Goal: Task Accomplishment & Management: Manage account settings

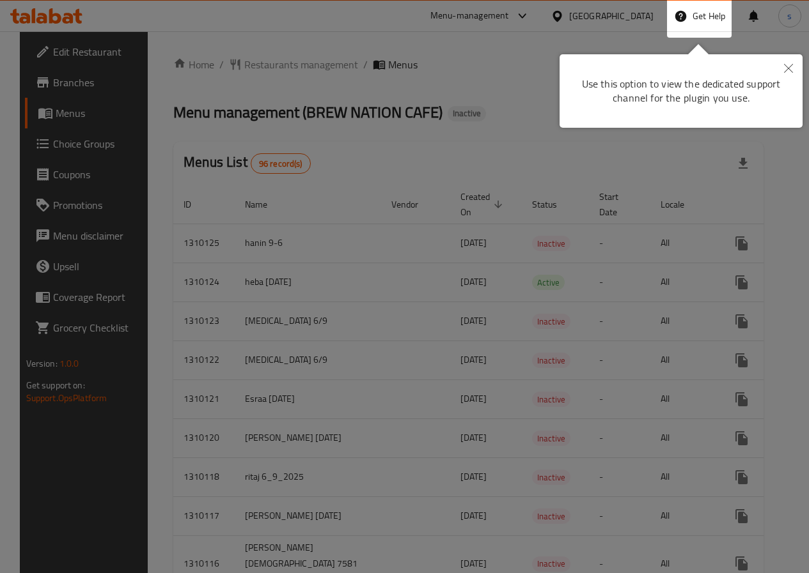
click at [707, 23] on div "Get Help" at bounding box center [700, 16] width 52 height 31
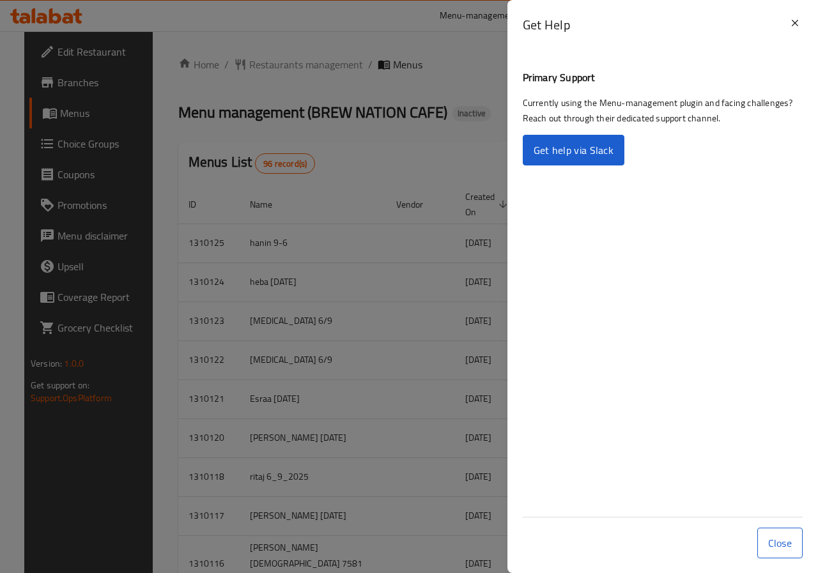
click at [502, 50] on div at bounding box center [409, 286] width 818 height 573
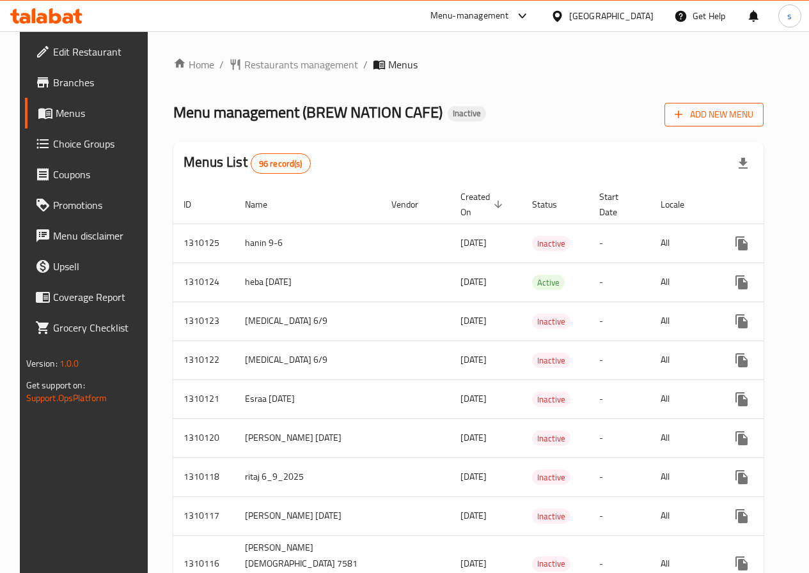
click at [685, 119] on icon "button" at bounding box center [678, 114] width 13 height 13
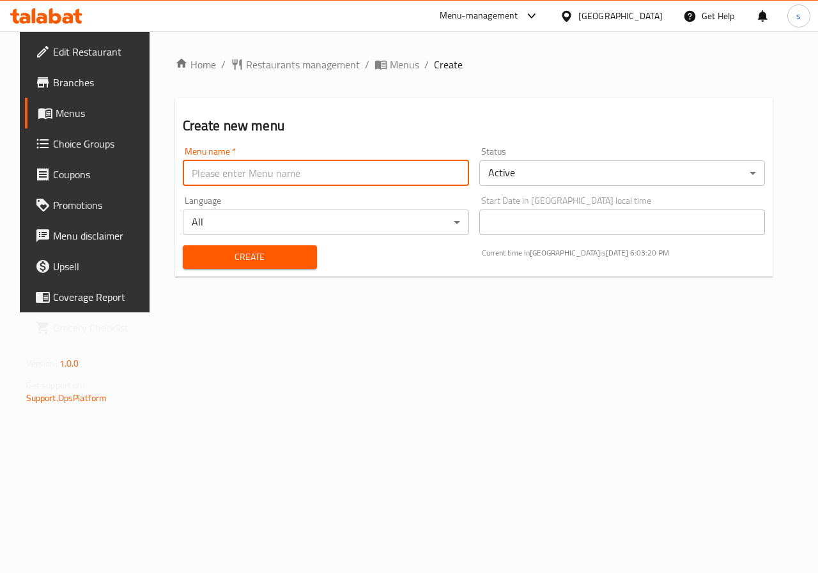
click at [419, 178] on input "text" at bounding box center [326, 173] width 286 height 26
type input "س"
type input "s"
type input "Shahd 7594"
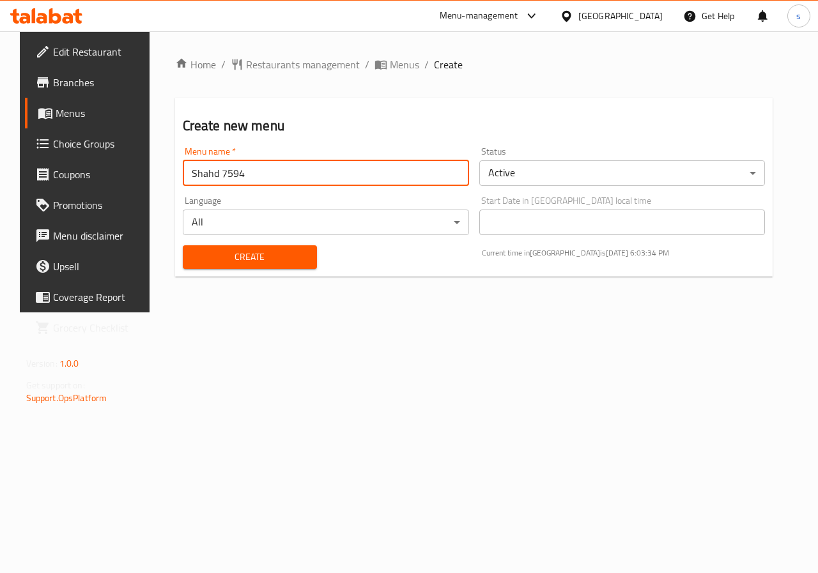
click at [525, 173] on body "​ Menu-management [GEOGRAPHIC_DATA] Get Help s Edit Restaurant Branches Menus C…" at bounding box center [409, 302] width 818 height 542
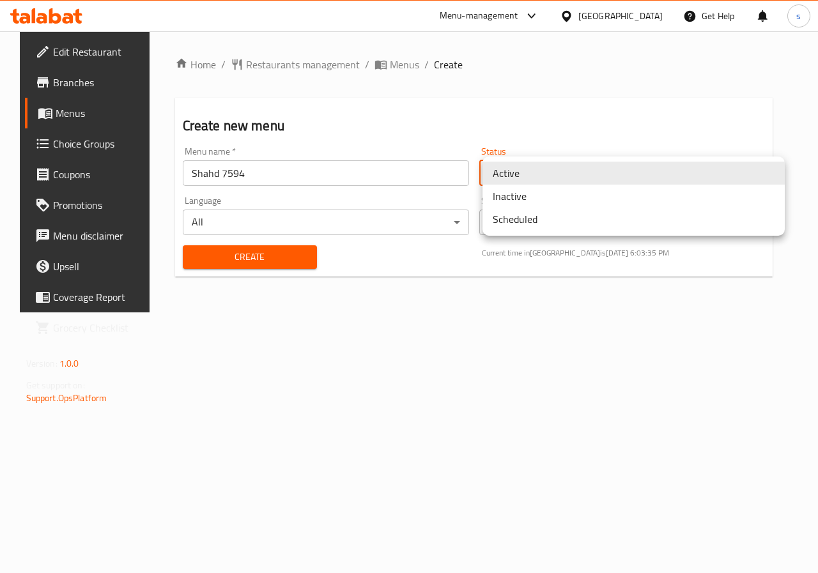
click at [517, 203] on li "Inactive" at bounding box center [634, 196] width 302 height 23
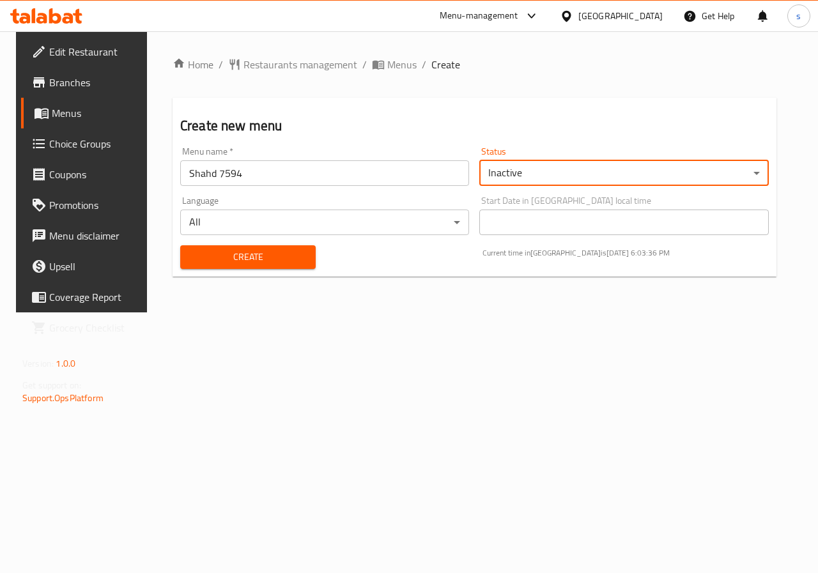
click at [268, 258] on span "Create" at bounding box center [247, 257] width 115 height 16
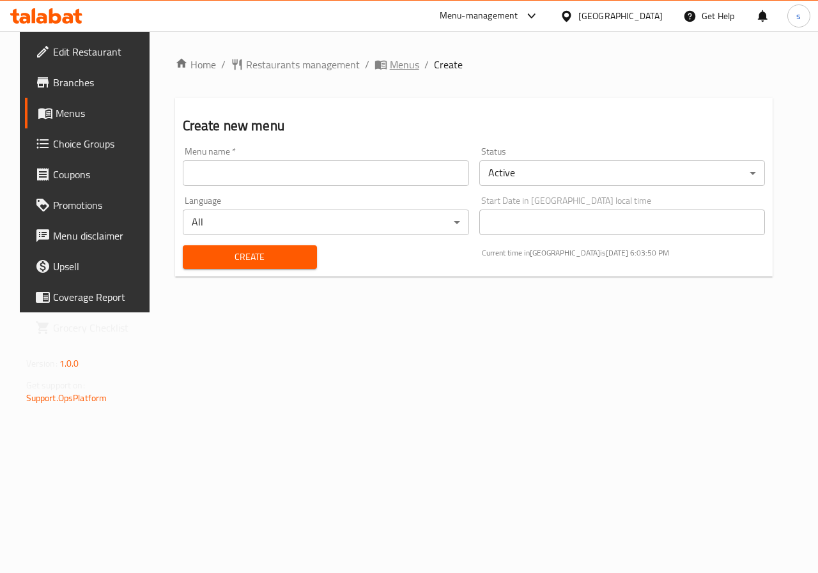
click at [375, 65] on icon "breadcrumb" at bounding box center [381, 65] width 12 height 9
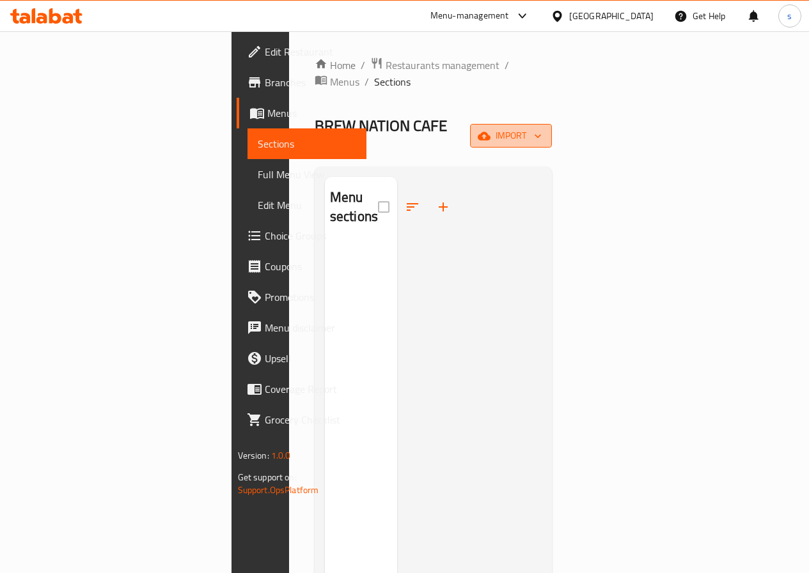
click at [541, 128] on span "import" at bounding box center [510, 136] width 61 height 16
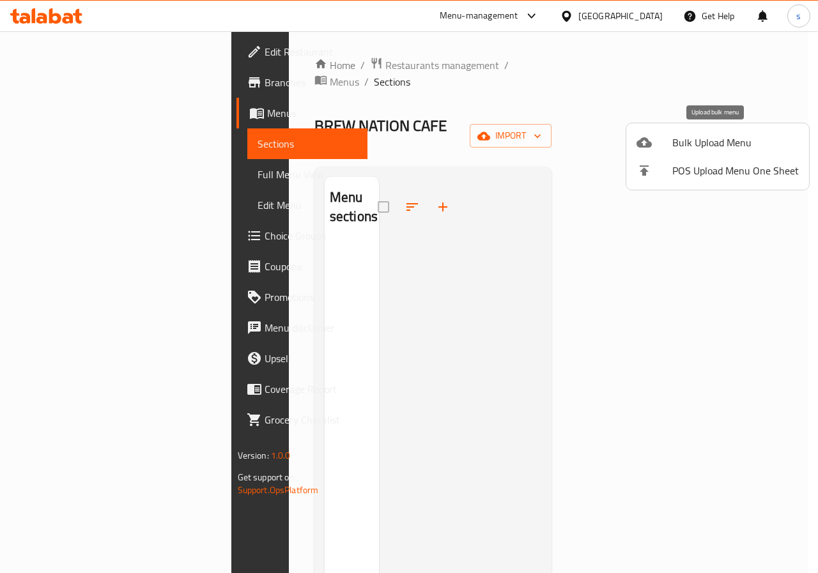
click at [724, 139] on span "Bulk Upload Menu" at bounding box center [735, 142] width 127 height 15
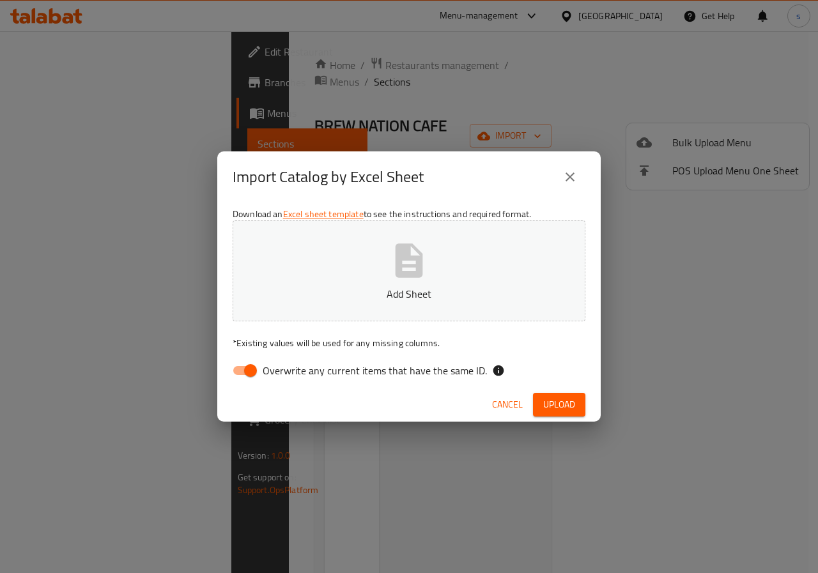
click at [267, 376] on span "Overwrite any current items that have the same ID." at bounding box center [375, 370] width 224 height 15
click at [267, 376] on input "Overwrite any current items that have the same ID." at bounding box center [250, 371] width 73 height 24
checkbox input "false"
click at [345, 284] on button "Add Sheet" at bounding box center [409, 271] width 353 height 101
click at [583, 406] on button "Upload" at bounding box center [559, 405] width 52 height 24
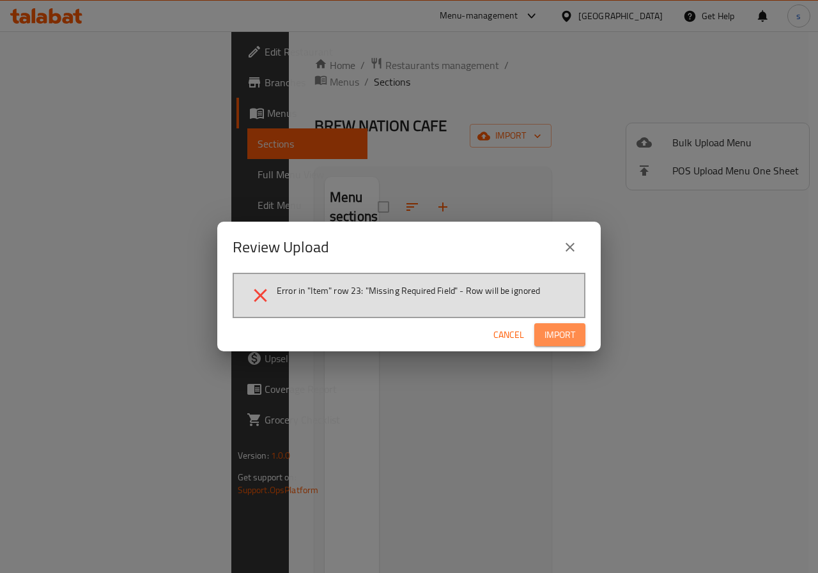
click at [542, 331] on button "Import" at bounding box center [559, 335] width 51 height 24
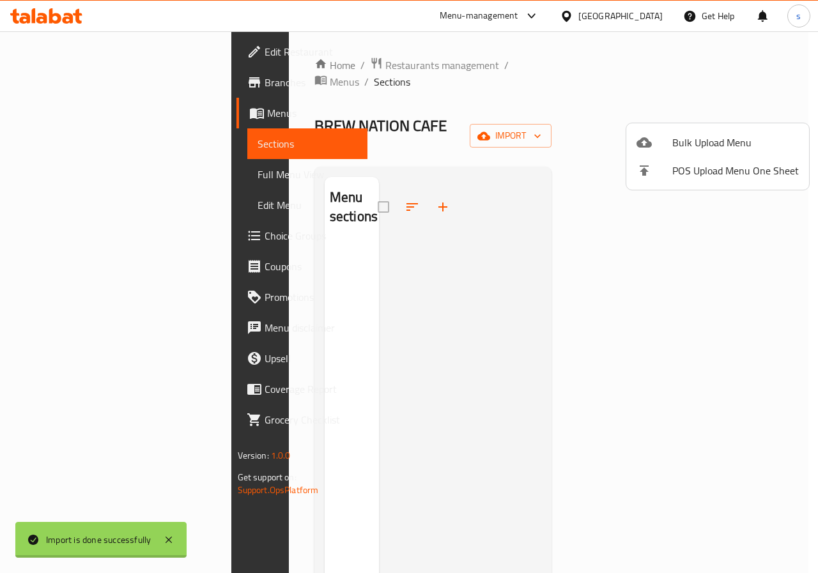
click at [525, 333] on div at bounding box center [409, 286] width 818 height 573
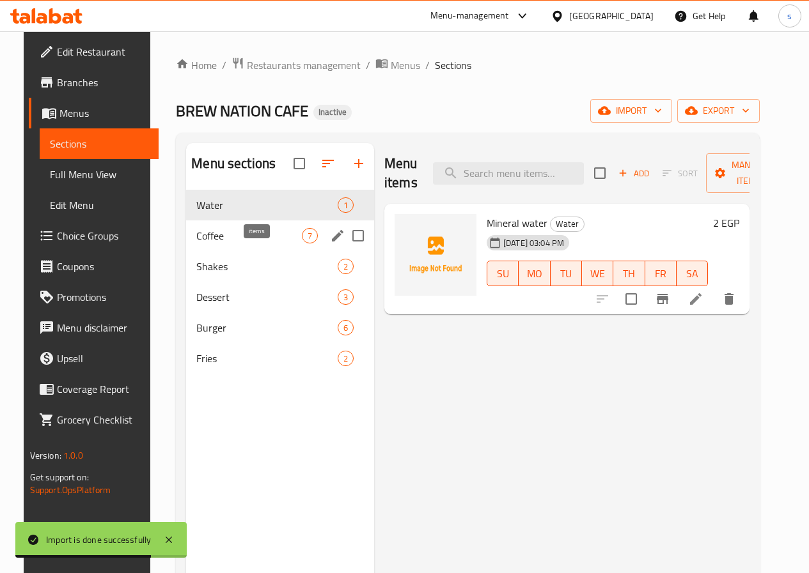
click at [302, 242] on span "7" at bounding box center [309, 236] width 15 height 12
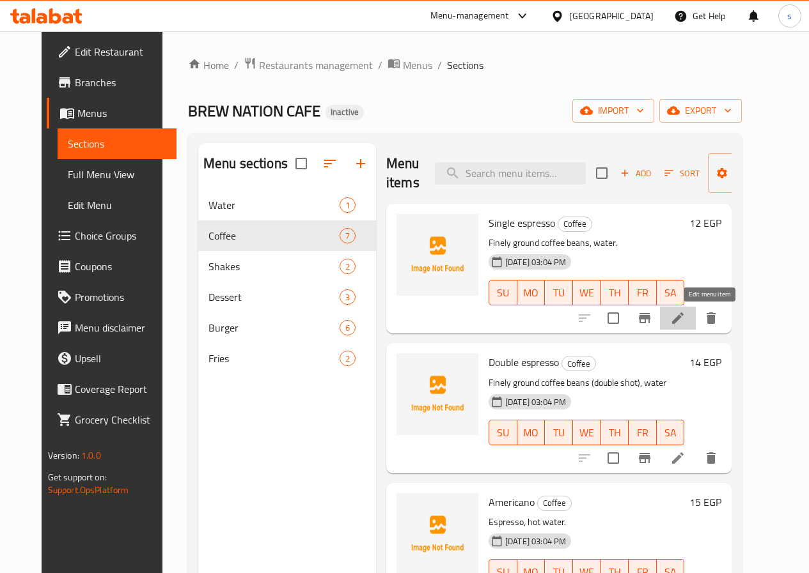
click at [683, 321] on icon at bounding box center [678, 319] width 12 height 12
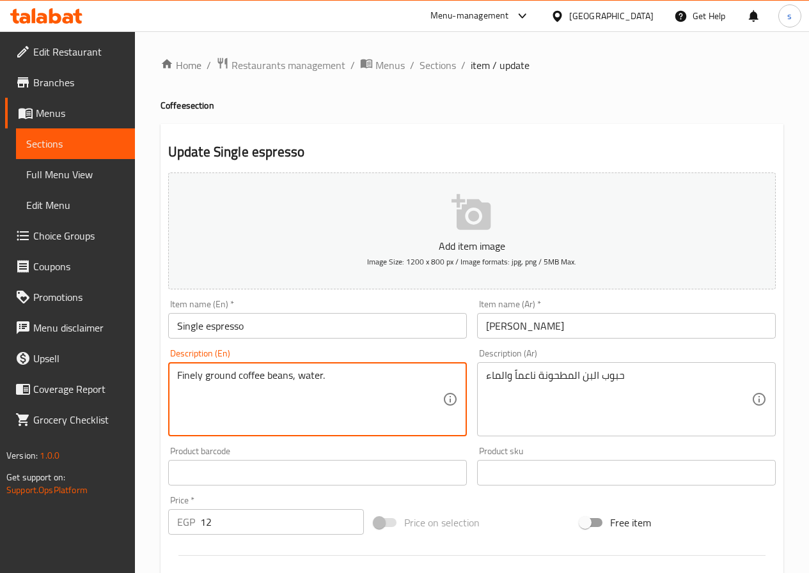
click at [290, 378] on textarea "Finely ground coffee beans, water." at bounding box center [309, 399] width 265 height 61
click at [292, 378] on textarea "Finely ground coffee beans, water." at bounding box center [309, 399] width 265 height 61
drag, startPoint x: 291, startPoint y: 378, endPoint x: 270, endPoint y: 381, distance: 21.2
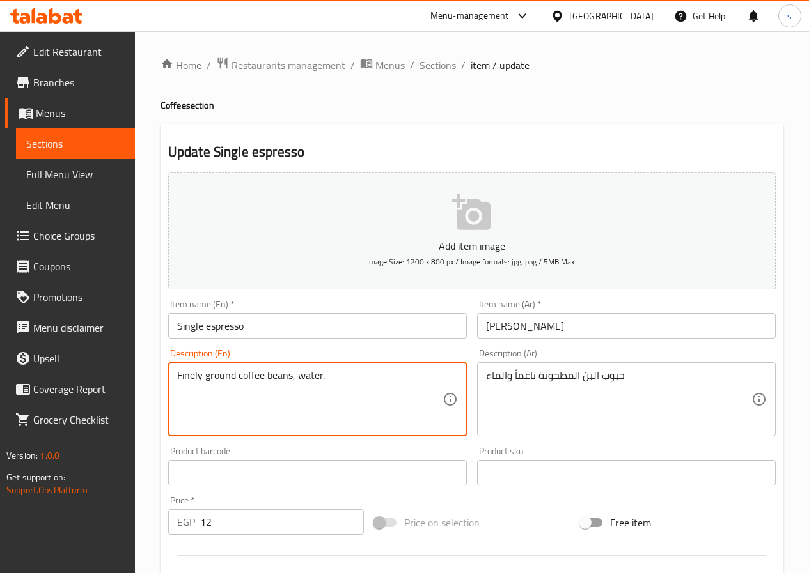
click at [270, 381] on textarea "Finely ground coffee beans, water." at bounding box center [309, 399] width 265 height 61
drag, startPoint x: 292, startPoint y: 377, endPoint x: 266, endPoint y: 382, distance: 26.6
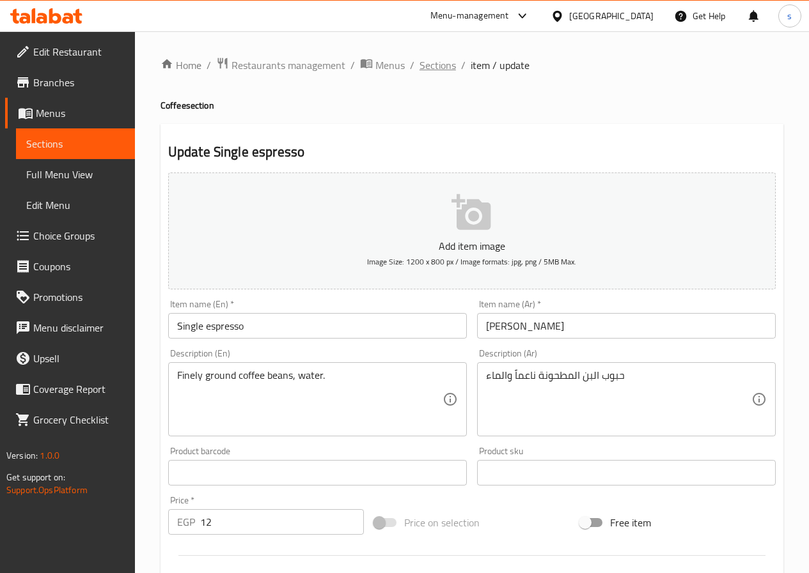
click at [432, 61] on span "Sections" at bounding box center [437, 65] width 36 height 15
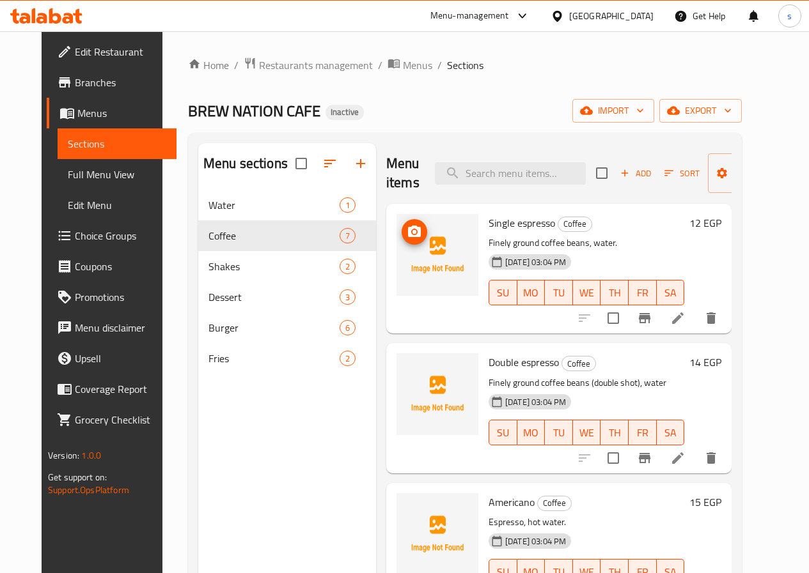
scroll to position [64, 0]
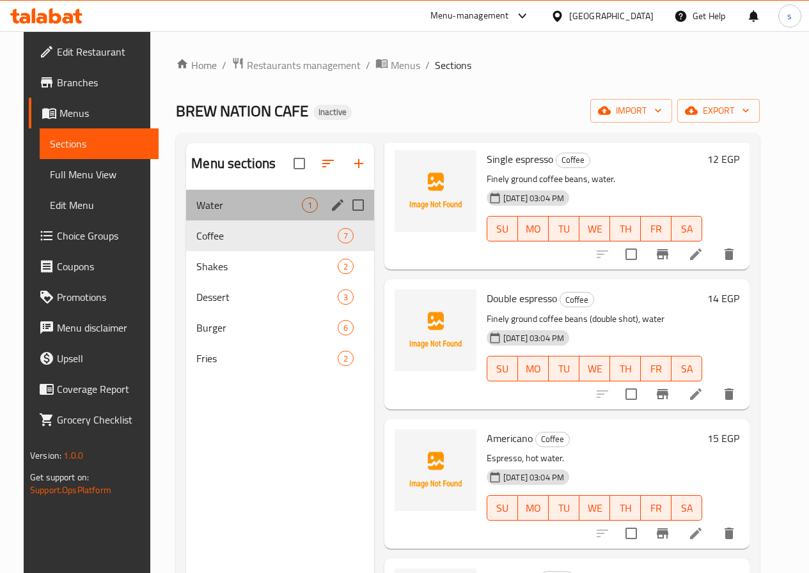
click at [328, 215] on div "Menu sections" at bounding box center [337, 205] width 19 height 19
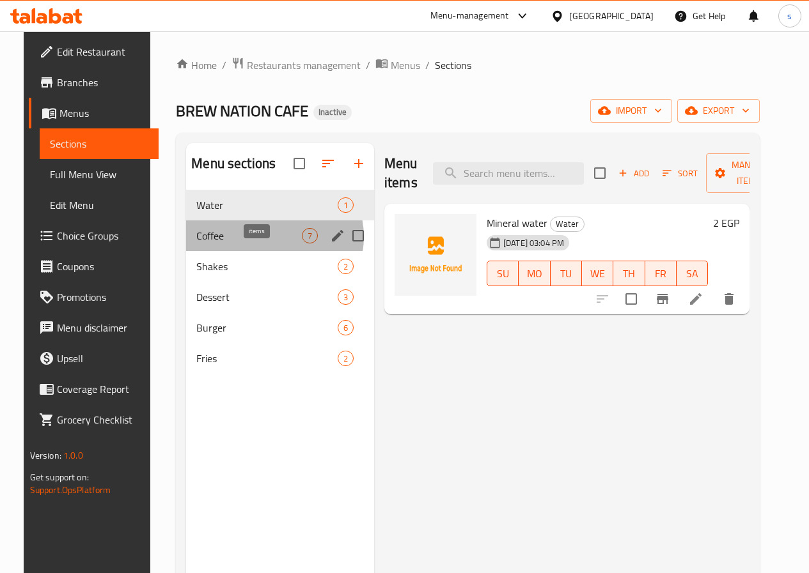
click at [302, 242] on span "7" at bounding box center [309, 236] width 15 height 12
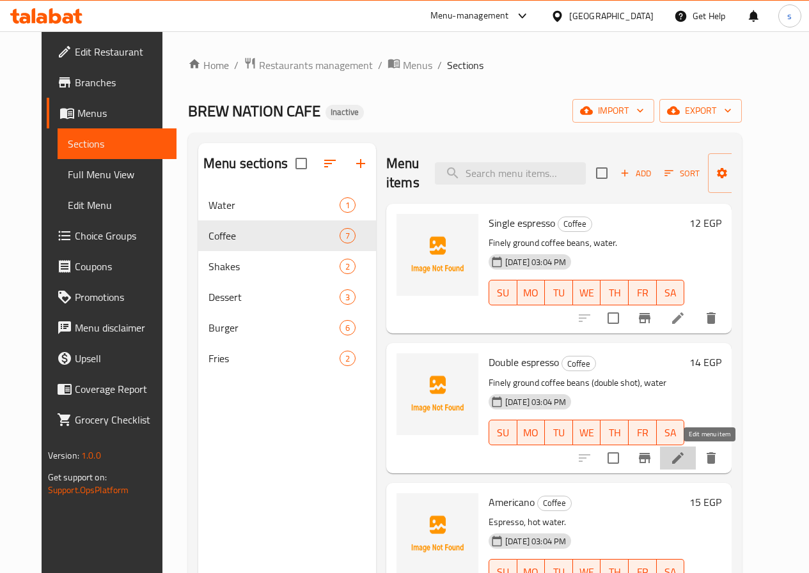
click at [685, 455] on icon at bounding box center [677, 458] width 15 height 15
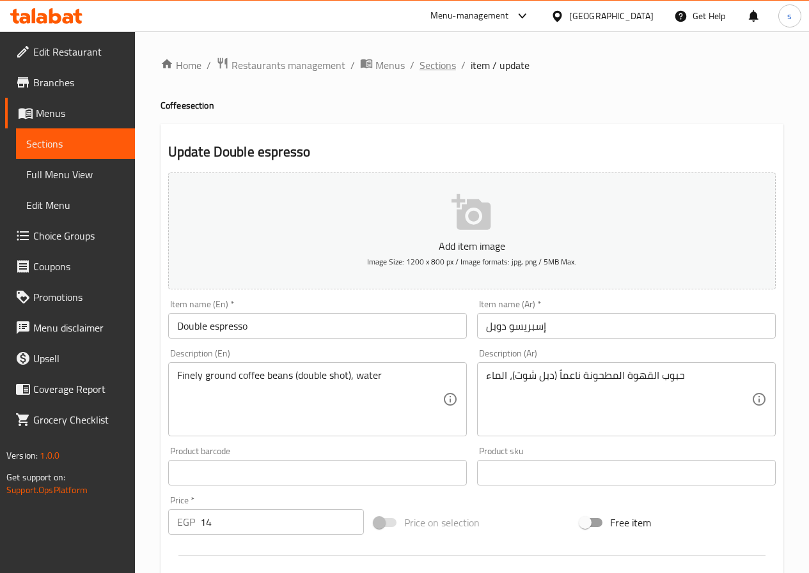
click at [439, 60] on span "Sections" at bounding box center [437, 65] width 36 height 15
